Goal: Complete application form

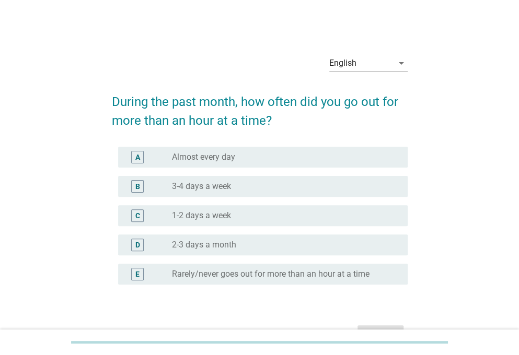
click at [289, 182] on div "radio_button_unchecked 3-4 days a week" at bounding box center [281, 186] width 219 height 10
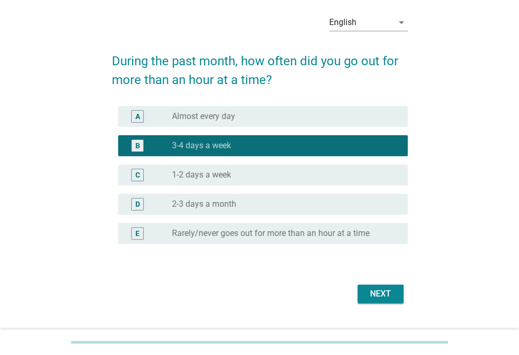
scroll to position [64, 0]
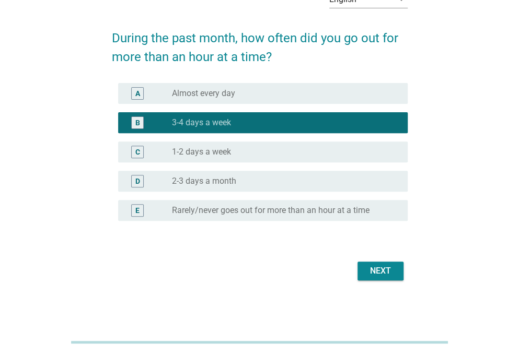
click at [395, 280] on button "Next" at bounding box center [380, 271] width 46 height 19
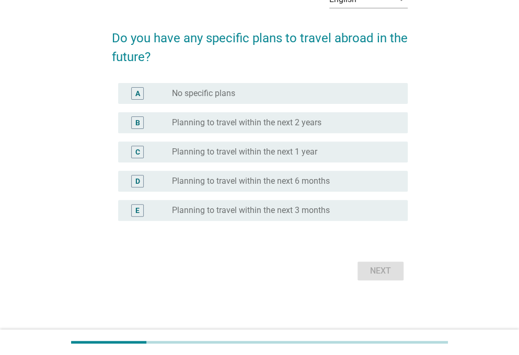
scroll to position [0, 0]
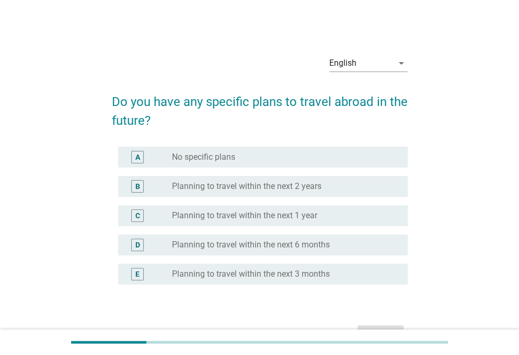
click at [263, 156] on div "radio_button_unchecked No specific plans" at bounding box center [281, 157] width 219 height 10
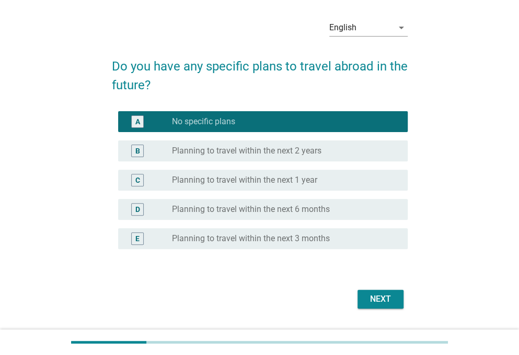
scroll to position [52, 0]
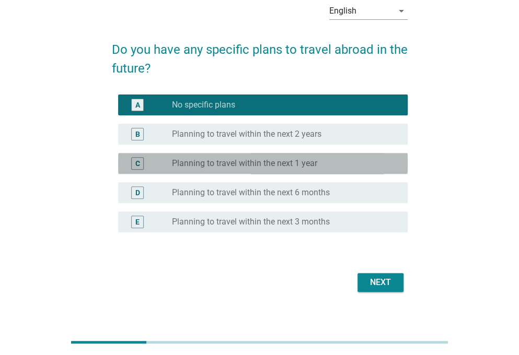
click at [264, 162] on label "Planning to travel within the next 1 year" at bounding box center [244, 163] width 145 height 10
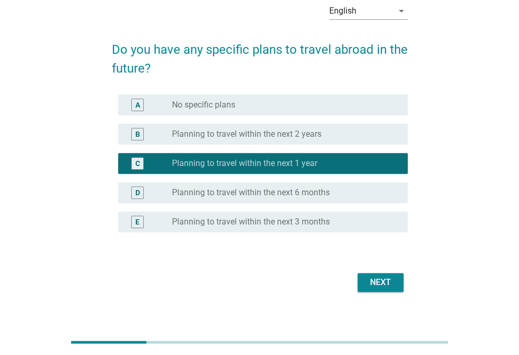
click at [382, 289] on button "Next" at bounding box center [380, 282] width 46 height 19
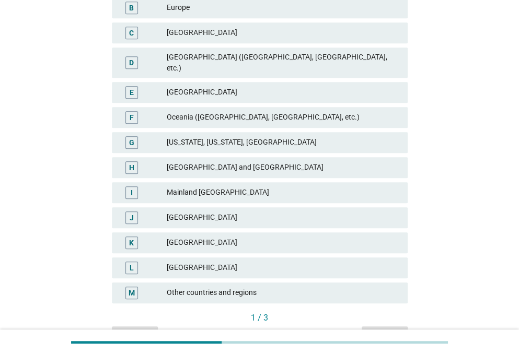
scroll to position [145, 0]
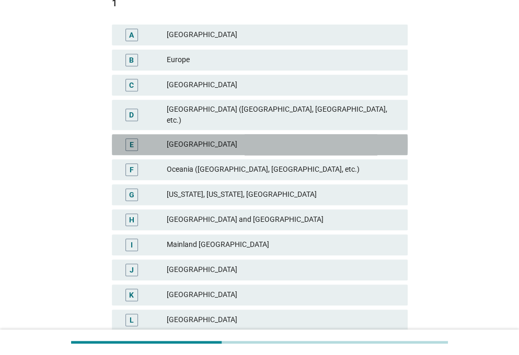
click at [288, 138] on div "[GEOGRAPHIC_DATA]" at bounding box center [283, 144] width 232 height 13
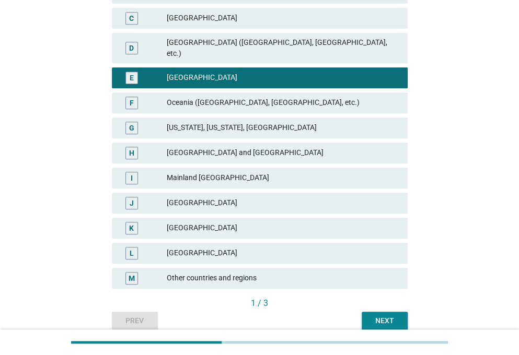
scroll to position [249, 0]
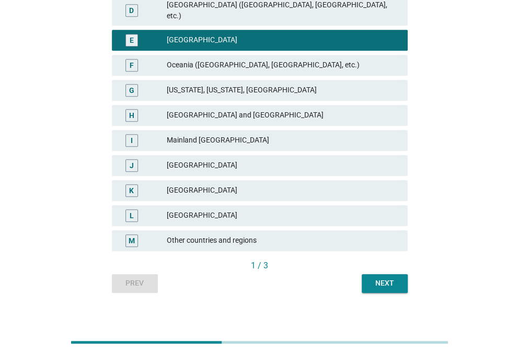
click at [376, 278] on div "Next" at bounding box center [384, 283] width 29 height 11
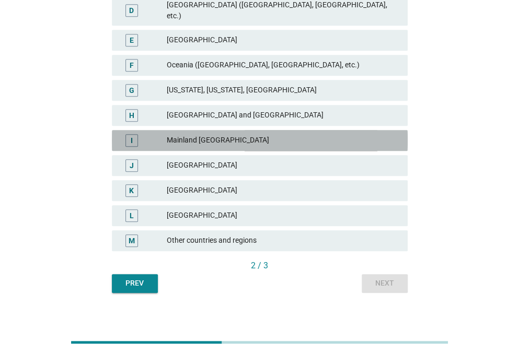
click at [173, 134] on div "Mainland [GEOGRAPHIC_DATA]" at bounding box center [283, 140] width 232 height 13
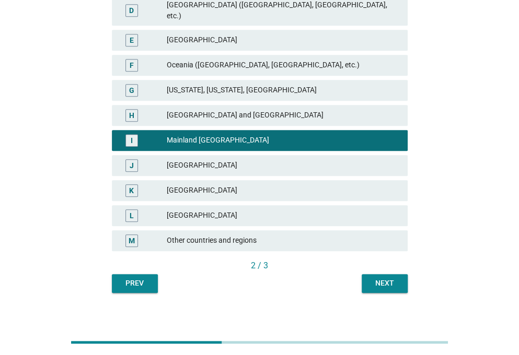
click at [374, 278] on div "Next" at bounding box center [384, 283] width 29 height 11
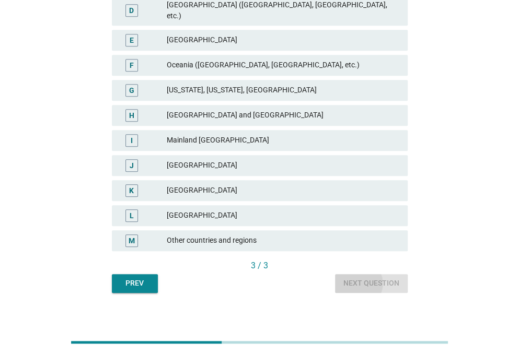
scroll to position [0, 0]
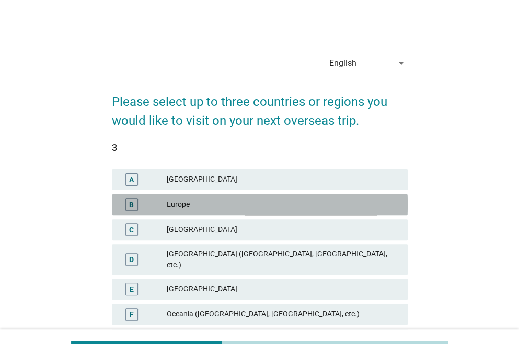
click at [260, 196] on div "B Europe" at bounding box center [260, 204] width 296 height 21
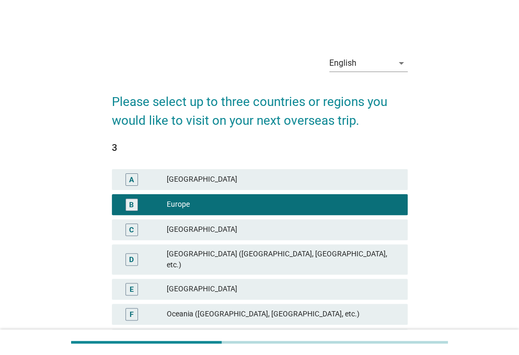
scroll to position [249, 0]
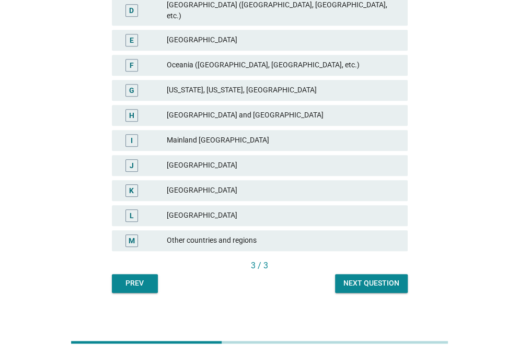
click at [393, 278] on div "Next question" at bounding box center [371, 283] width 56 height 11
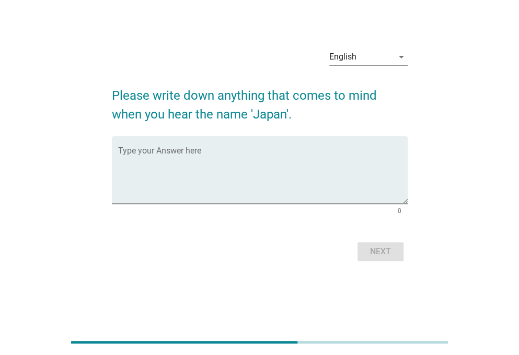
scroll to position [0, 0]
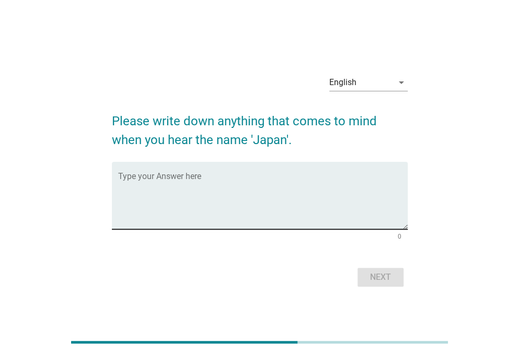
click at [256, 208] on textarea "Type your Answer here" at bounding box center [262, 201] width 289 height 55
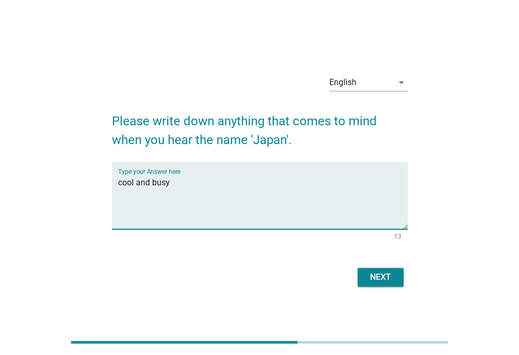
type textarea "cool and busy"
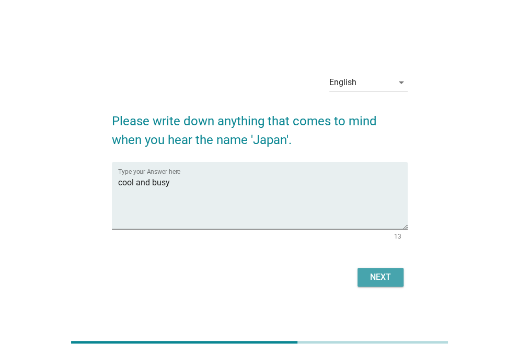
click at [367, 270] on button "Next" at bounding box center [380, 277] width 46 height 19
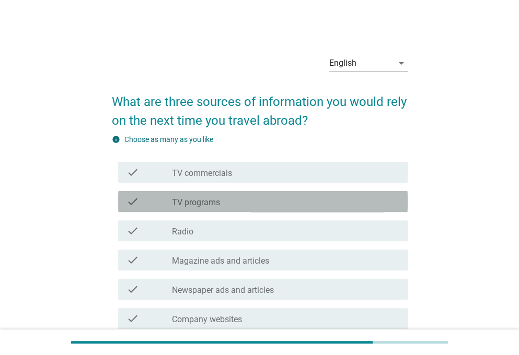
click at [255, 207] on div "check check_box_outline_blank TV programs" at bounding box center [262, 201] width 289 height 21
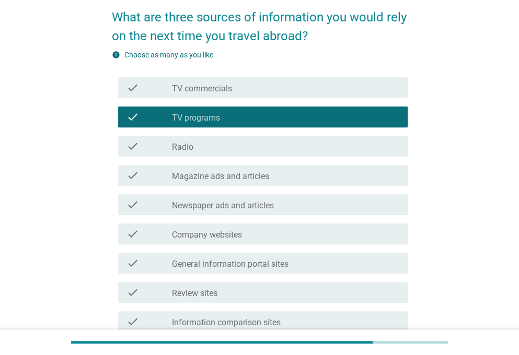
scroll to position [157, 0]
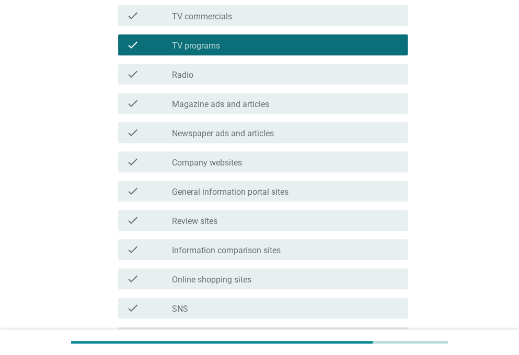
click at [268, 110] on div "check check_box_outline_blank Magazine ads and articles" at bounding box center [262, 103] width 289 height 21
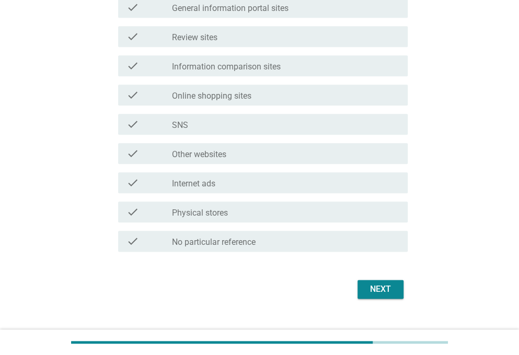
scroll to position [359, 0]
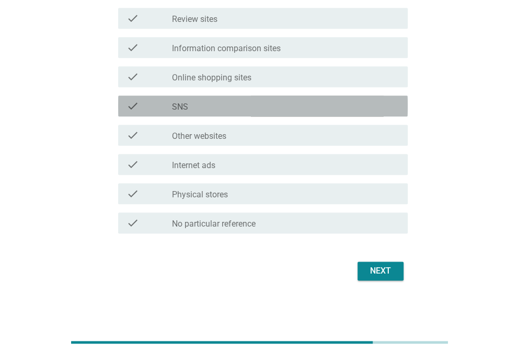
click at [268, 110] on div "check_box_outline_blank SNS" at bounding box center [285, 106] width 227 height 13
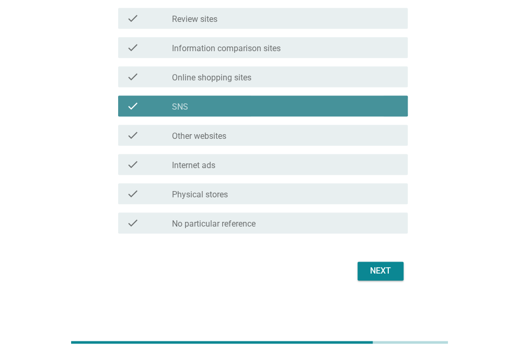
click at [307, 111] on div "check_box_outline_blank SNS" at bounding box center [285, 106] width 227 height 13
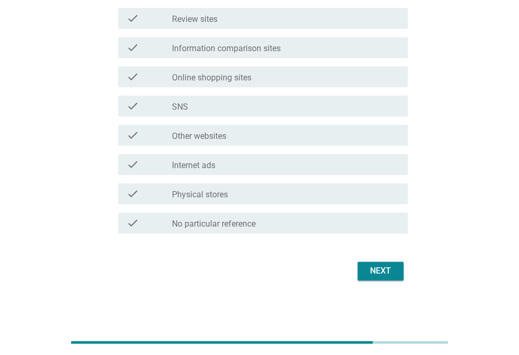
click at [300, 67] on div "check check_box_outline_blank Online shopping sites" at bounding box center [262, 76] width 289 height 21
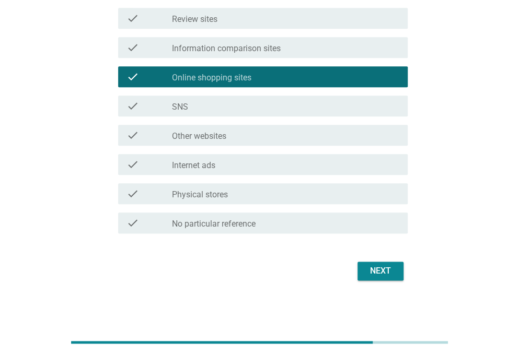
click at [380, 283] on div "Next" at bounding box center [260, 271] width 296 height 25
click at [381, 272] on div "Next" at bounding box center [380, 271] width 29 height 13
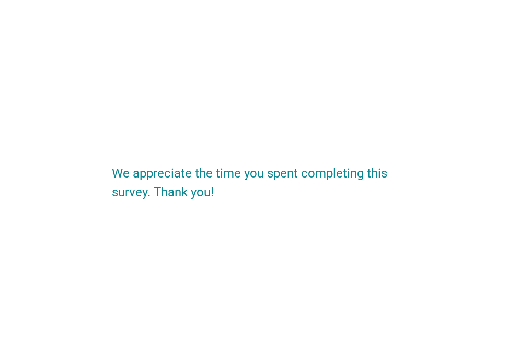
scroll to position [0, 0]
